Goal: Transaction & Acquisition: Purchase product/service

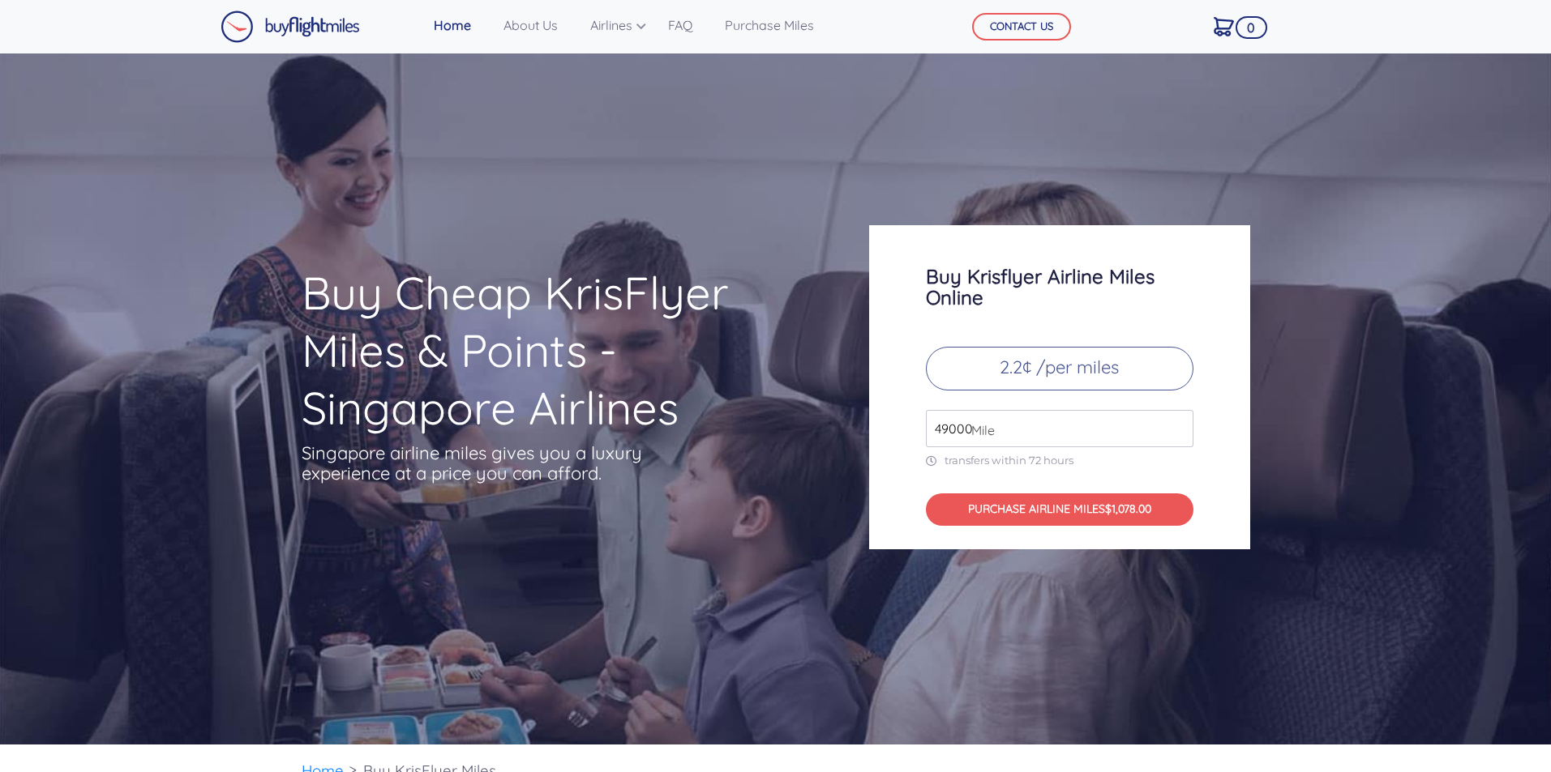
drag, startPoint x: 1042, startPoint y: 428, endPoint x: 925, endPoint y: 438, distance: 117.2
click at [926, 438] on input "49000" at bounding box center [1059, 428] width 267 height 37
type input "5"
type input "80000"
click at [988, 508] on button "PURCHASE AIRLINE MILES $1760.00" at bounding box center [1059, 510] width 267 height 33
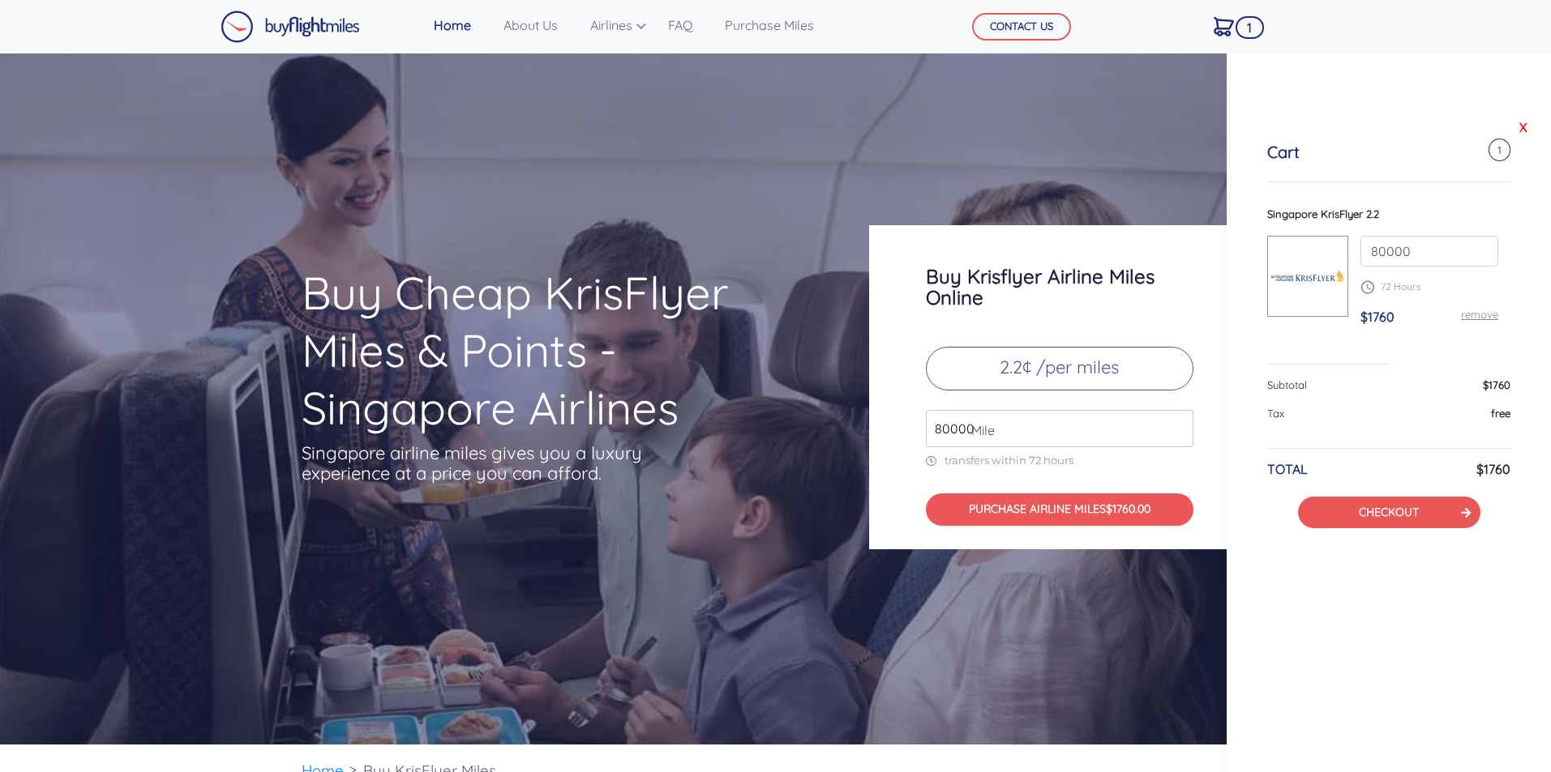
click at [1520, 127] on link "X" at bounding box center [1523, 127] width 16 height 24
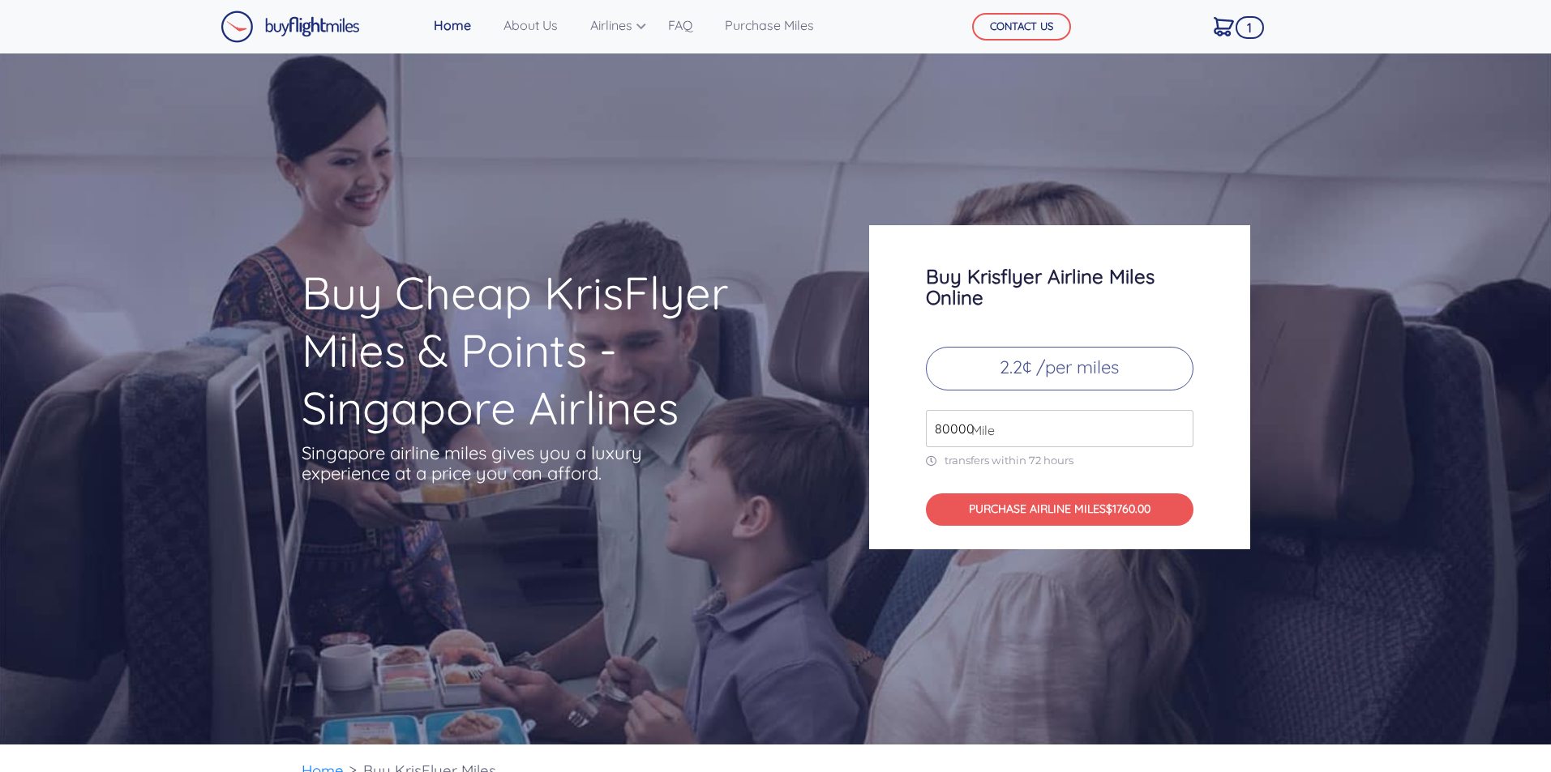
click at [280, 29] on img at bounding box center [289, 27] width 139 height 32
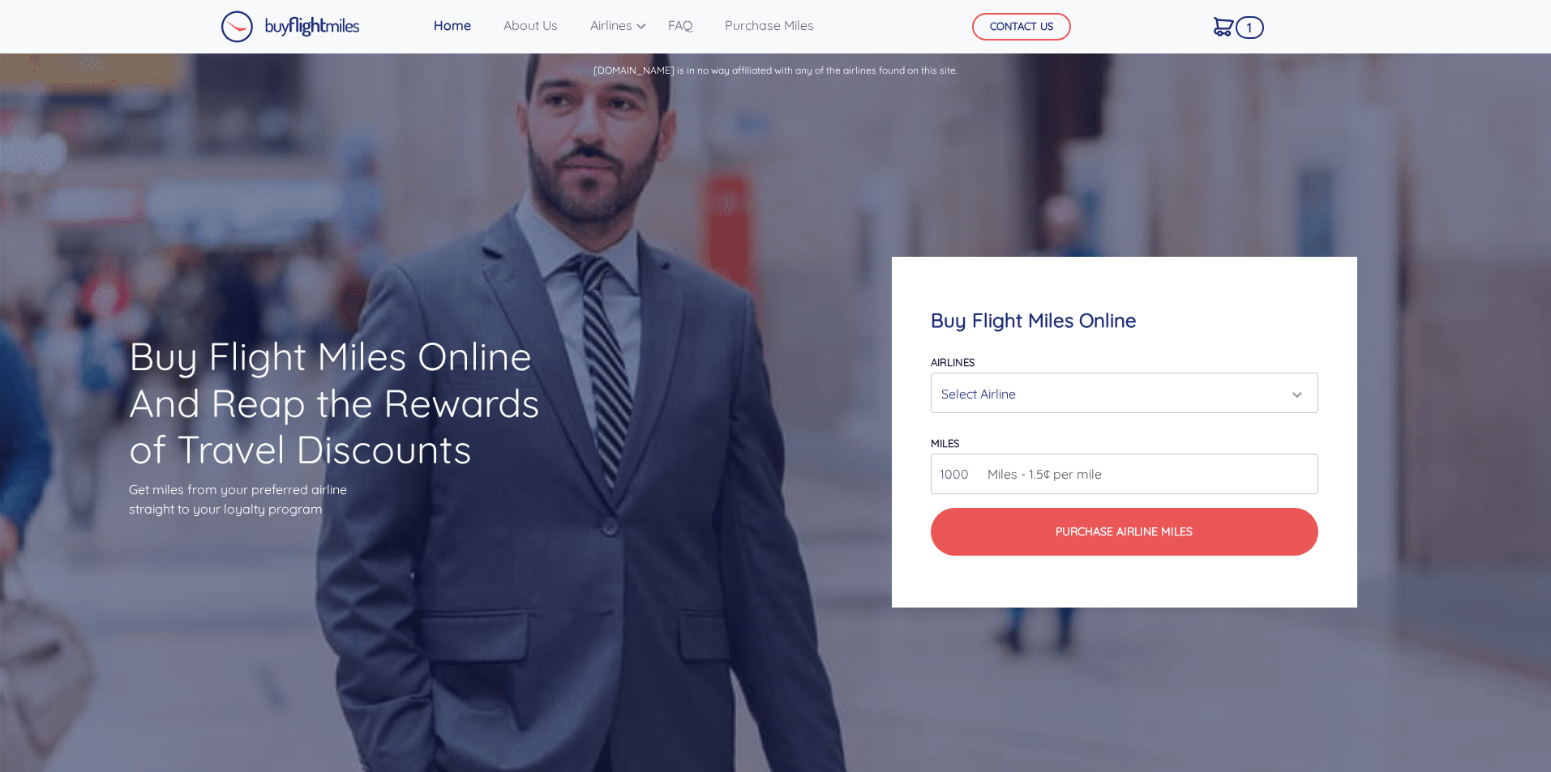
click at [999, 387] on div "Select Airline" at bounding box center [1119, 394] width 356 height 31
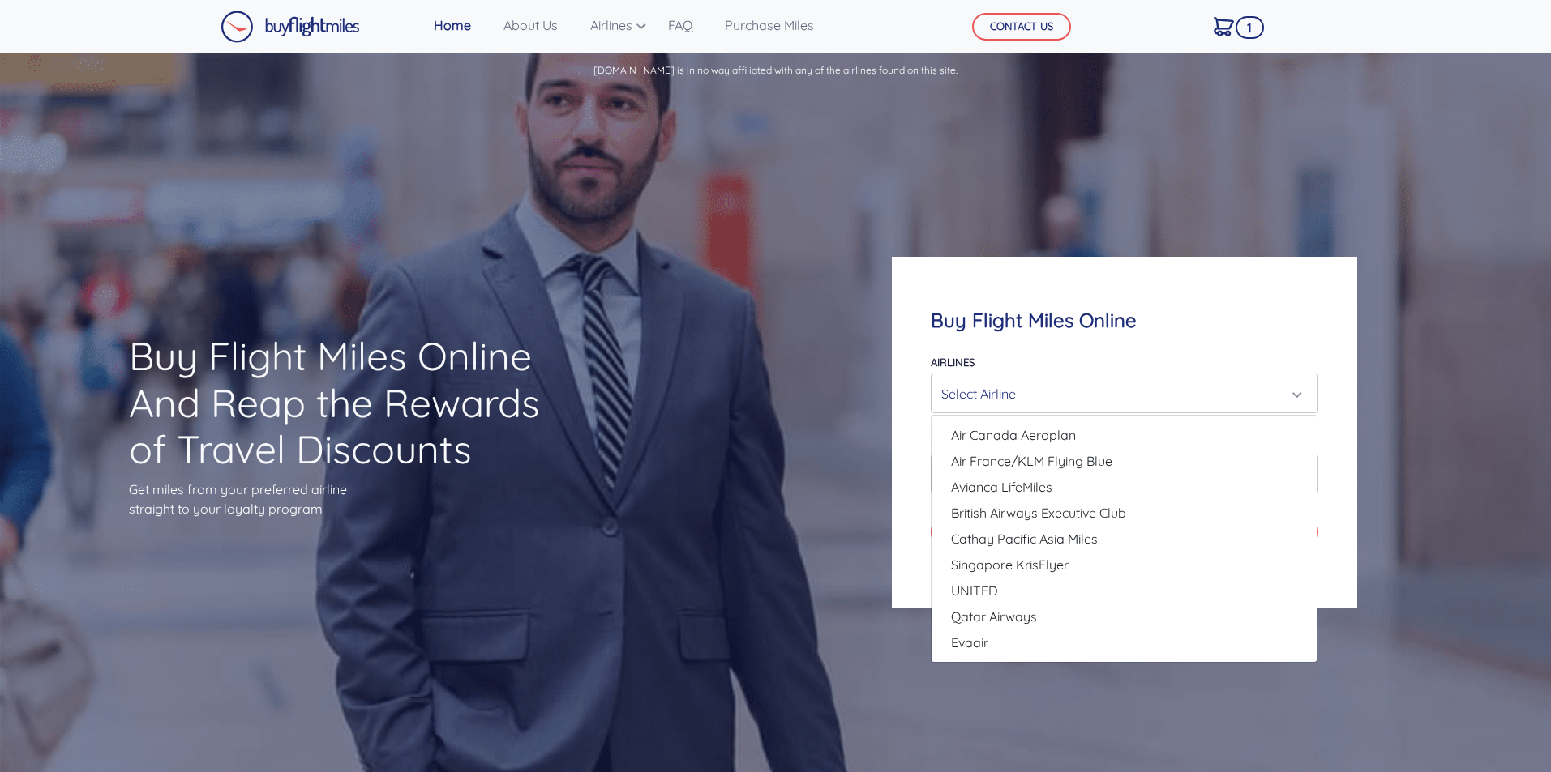
click at [750, 169] on div "Buy Flight Miles Online And Reap the Rewards of Travel Discounts Get miles from…" at bounding box center [775, 432] width 1551 height 683
